Goal: Task Accomplishment & Management: Manage account settings

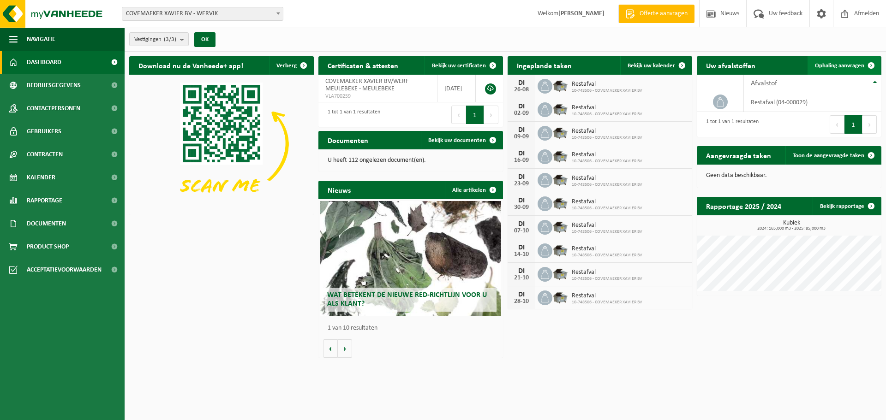
click at [839, 65] on span "Ophaling aanvragen" at bounding box center [839, 66] width 49 height 6
click at [648, 63] on span "Bekijk uw kalender" at bounding box center [652, 66] width 48 height 6
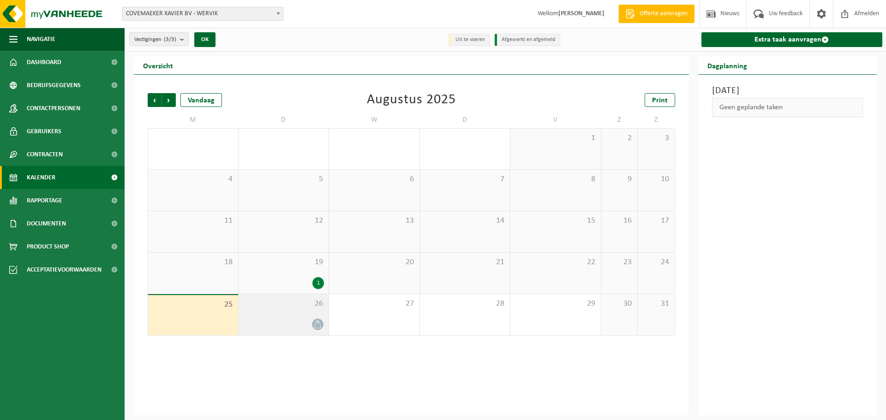
click at [306, 324] on div at bounding box center [283, 324] width 81 height 12
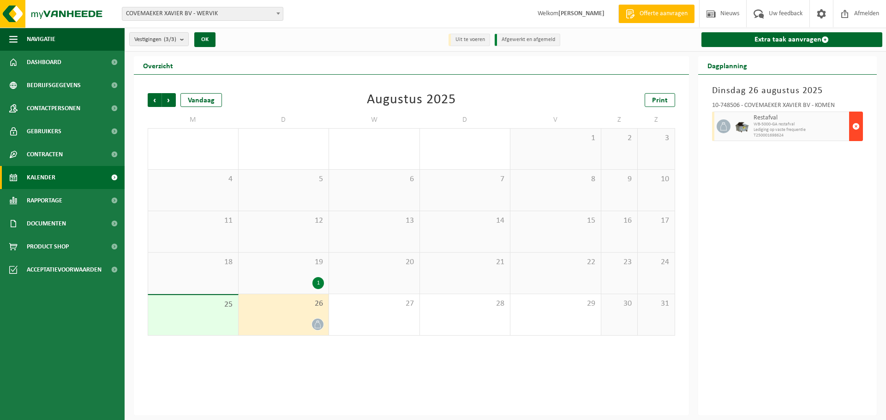
click at [856, 132] on span "button" at bounding box center [855, 126] width 7 height 18
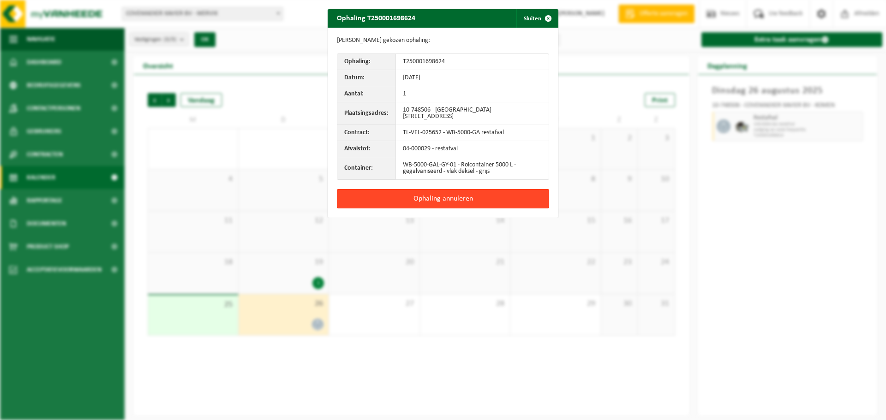
click at [475, 197] on button "Ophaling annuleren" at bounding box center [443, 198] width 212 height 19
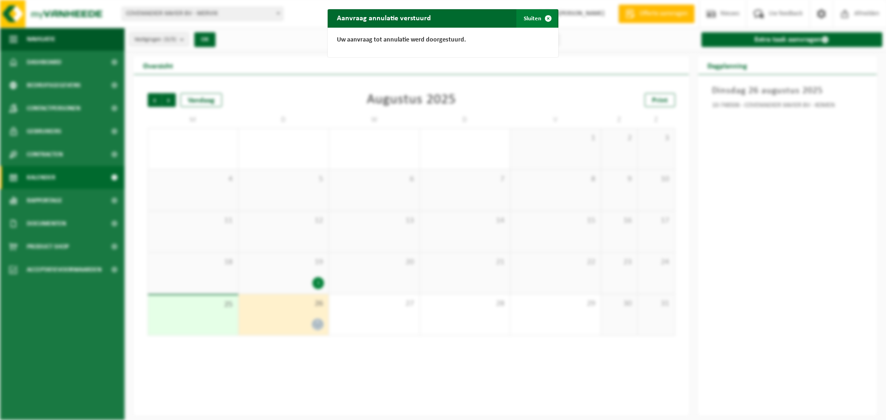
click at [531, 22] on button "Sluiten" at bounding box center [536, 18] width 41 height 18
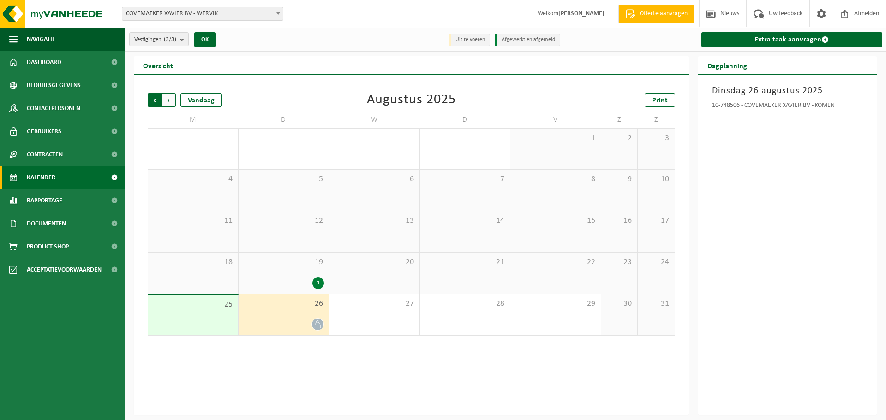
click at [172, 101] on span "Volgende" at bounding box center [169, 100] width 14 height 14
